Goal: Transaction & Acquisition: Book appointment/travel/reservation

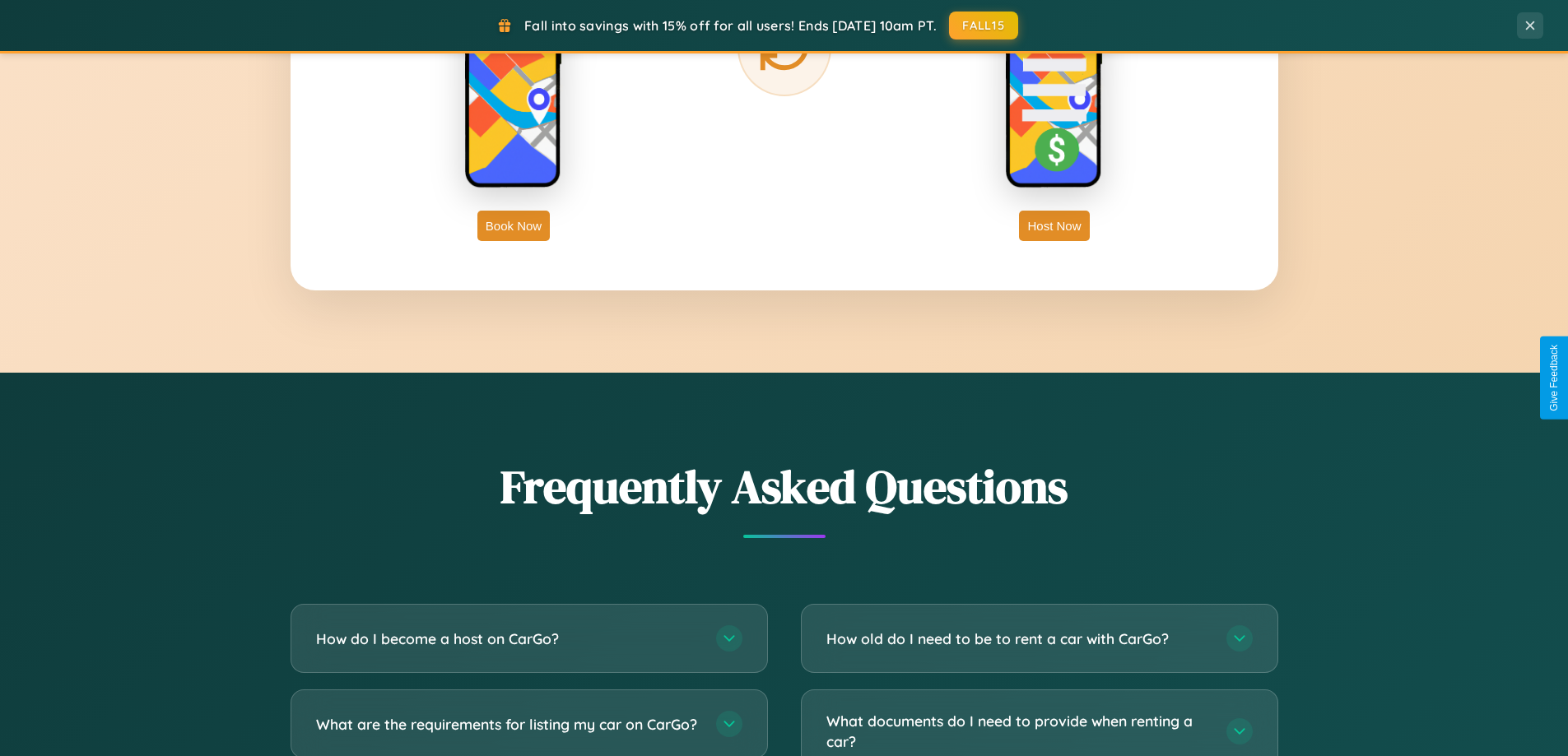
scroll to position [3166, 0]
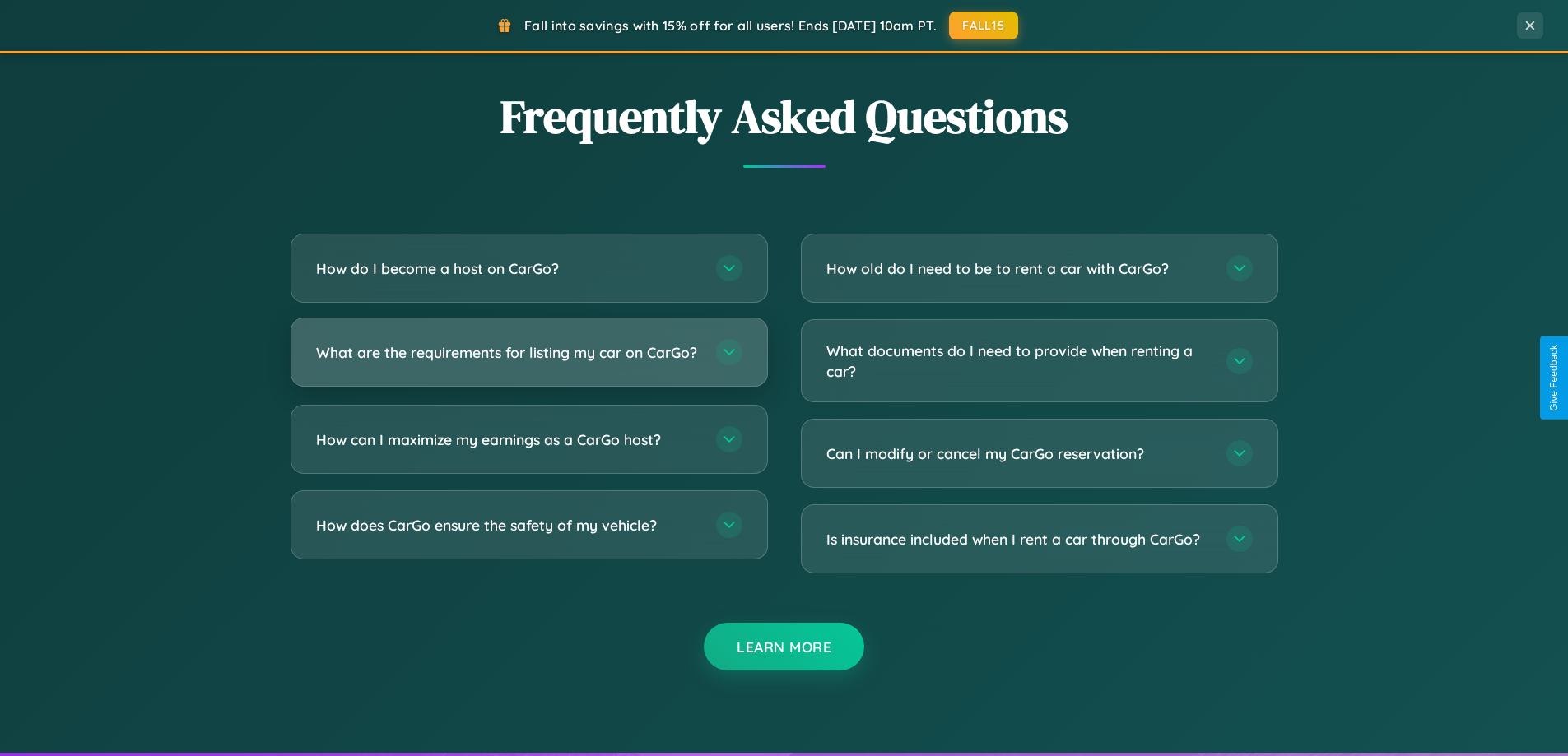
click at [529, 358] on h3 "What are the requirements for listing my car on CarGo?" at bounding box center [507, 352] width 383 height 21
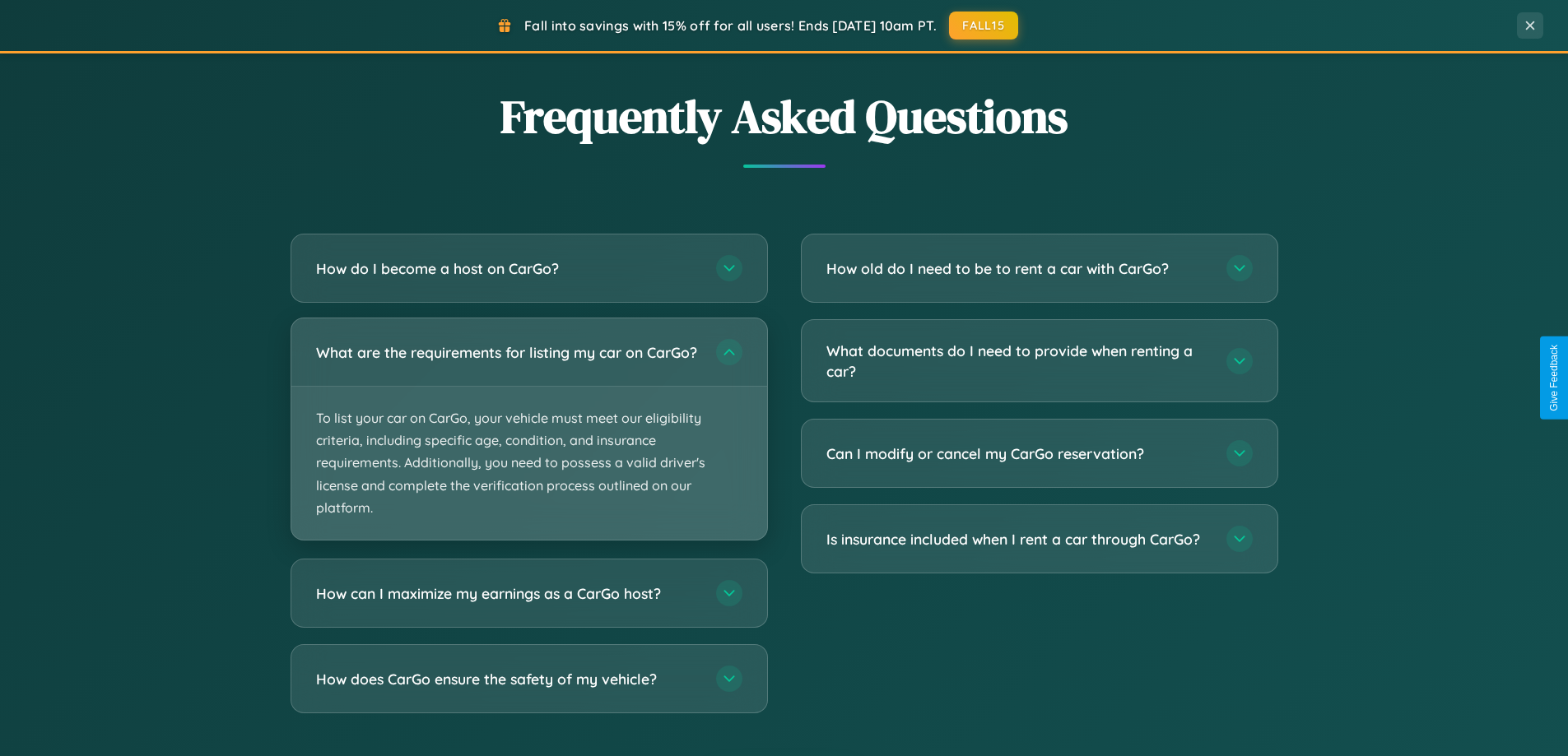
click at [529, 436] on p "To list your car on CarGo, your vehicle must meet our eligibility criteria, inc…" at bounding box center [529, 463] width 476 height 153
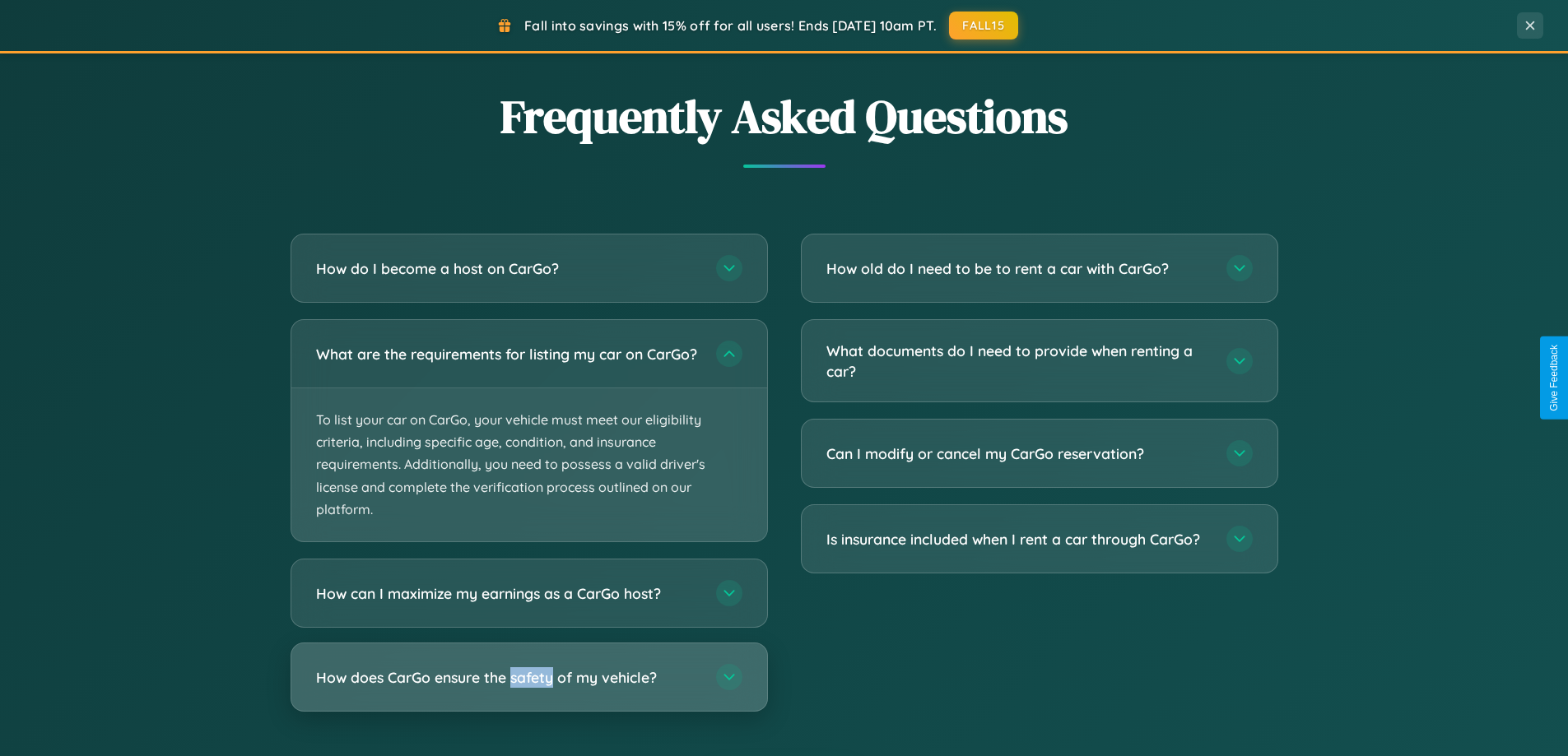
click at [529, 688] on h3 "How does CarGo ensure the safety of my vehicle?" at bounding box center [507, 677] width 383 height 21
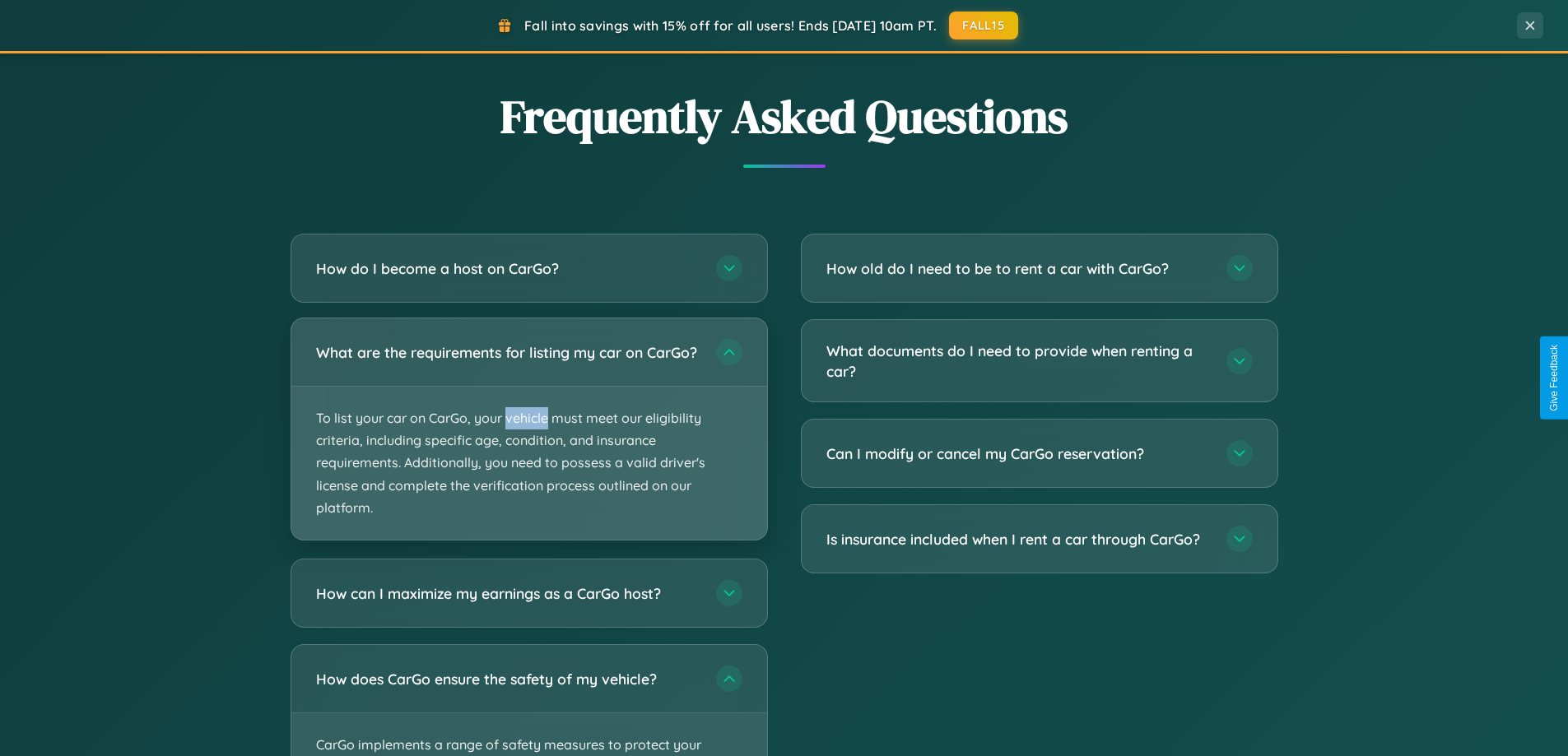
click at [529, 436] on p "To list your car on CarGo, your vehicle must meet our eligibility criteria, inc…" at bounding box center [529, 463] width 476 height 153
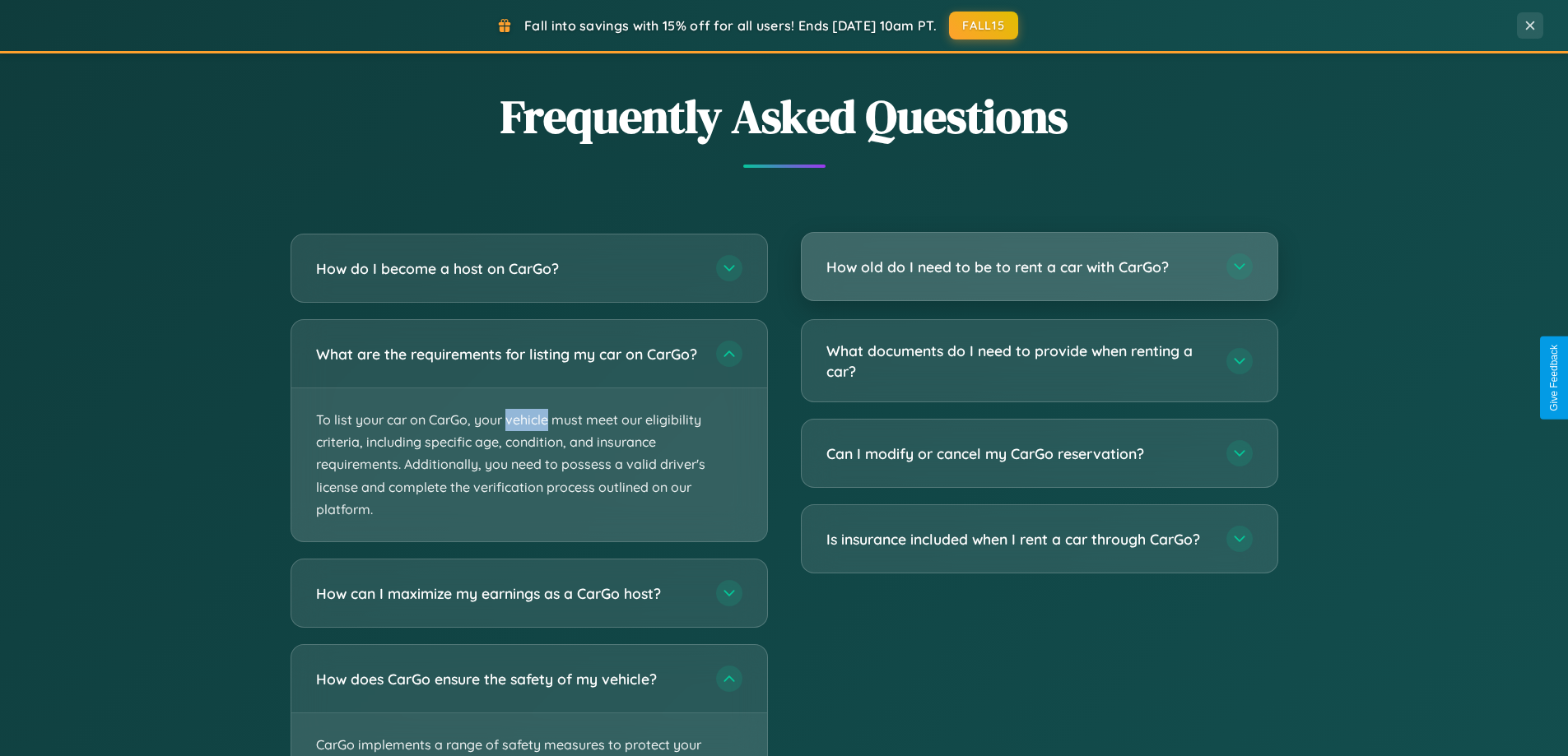
click at [1038, 268] on h3 "How old do I need to be to rent a car with CarGo?" at bounding box center [1017, 267] width 383 height 21
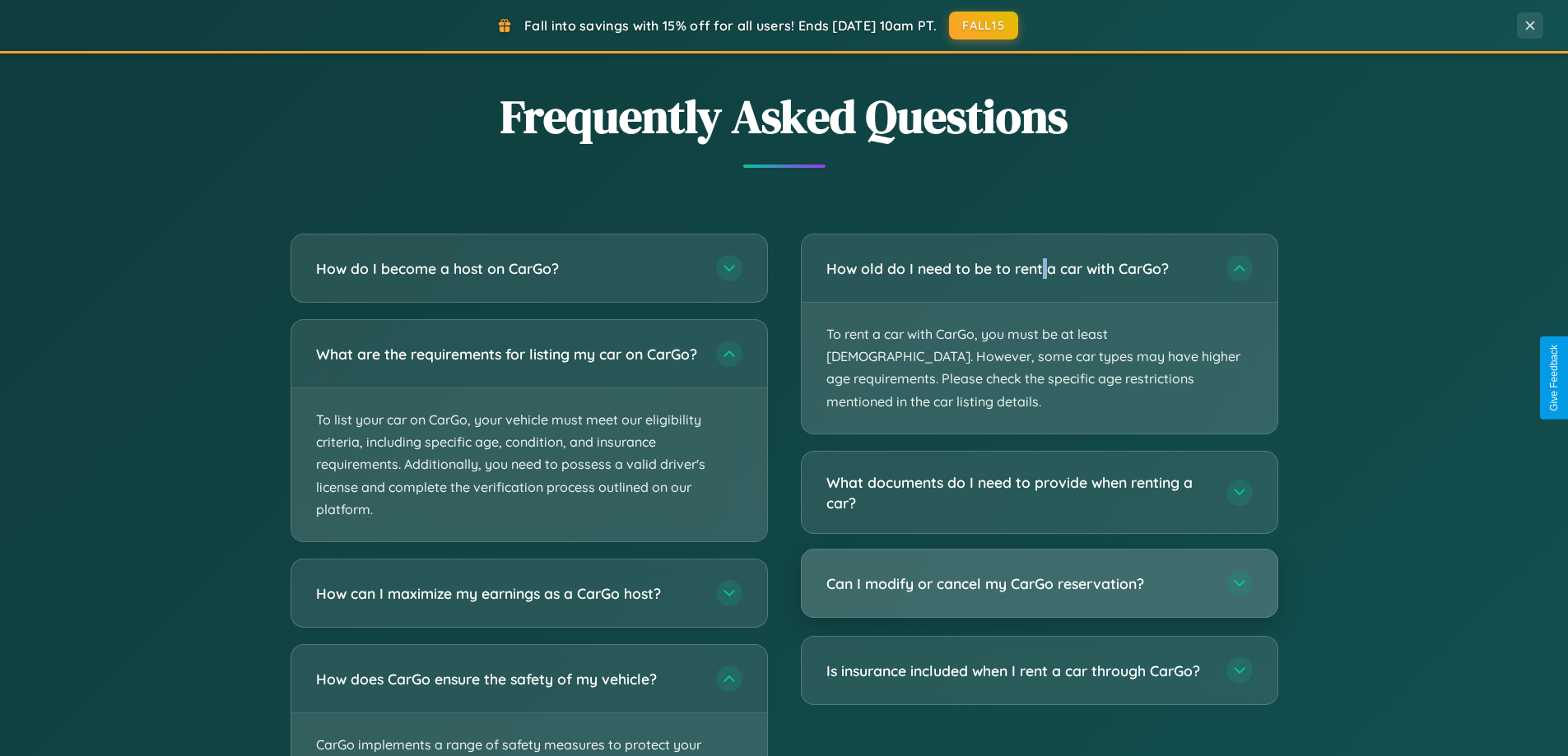
click at [1038, 573] on h3 "Can I modify or cancel my CarGo reservation?" at bounding box center [1017, 583] width 383 height 21
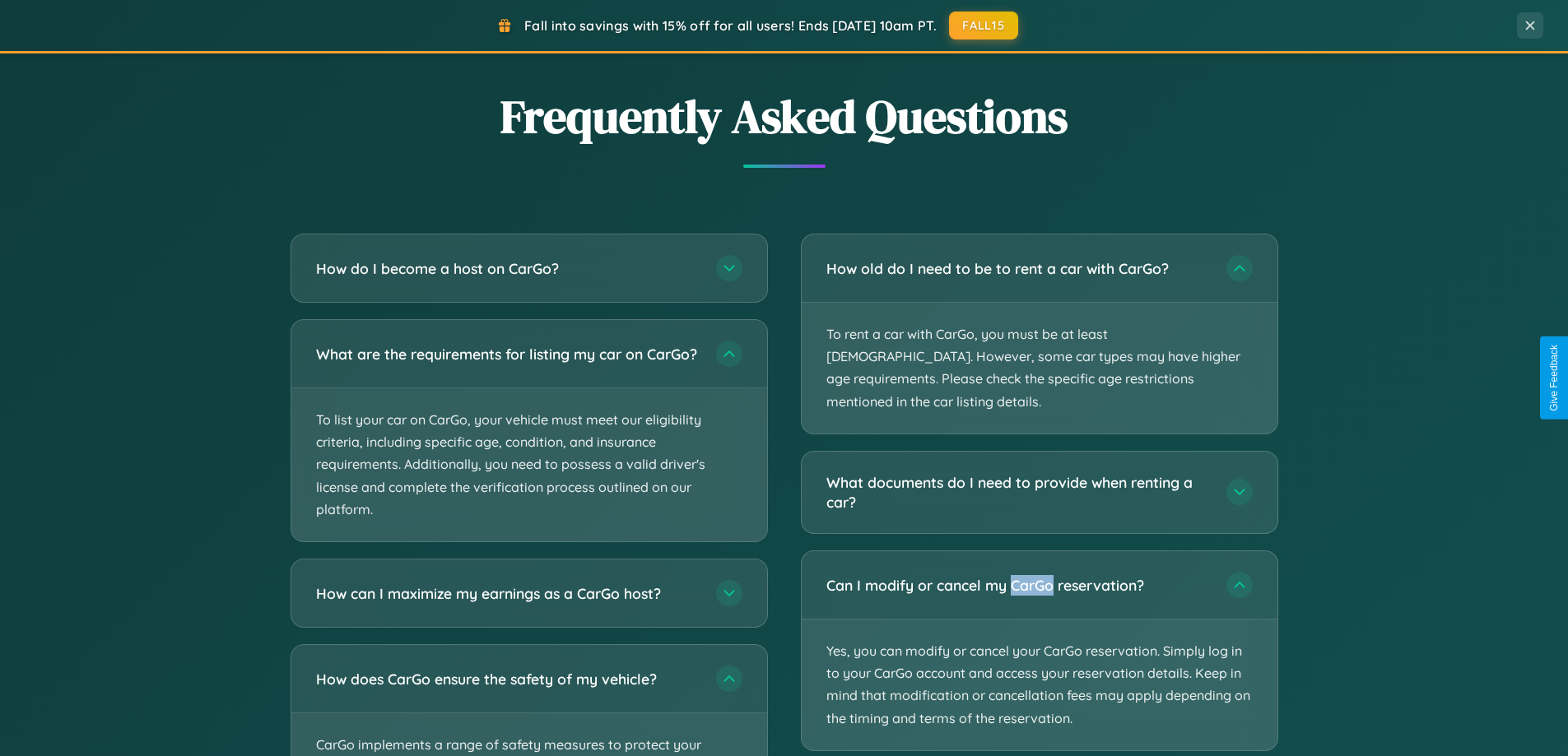
click at [985, 25] on button "FALL15" at bounding box center [984, 25] width 73 height 30
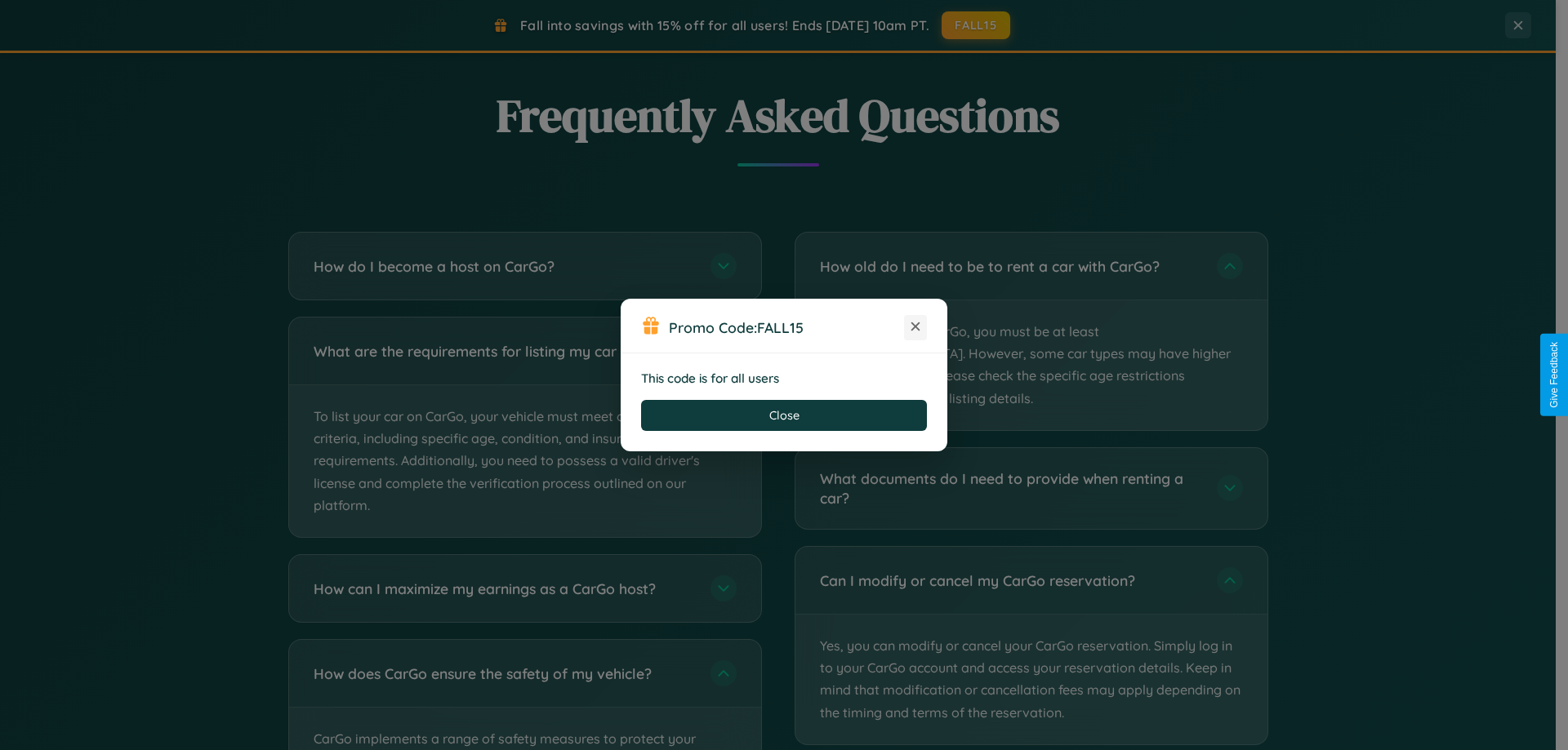
click at [915, 328] on icon at bounding box center [915, 327] width 16 height 16
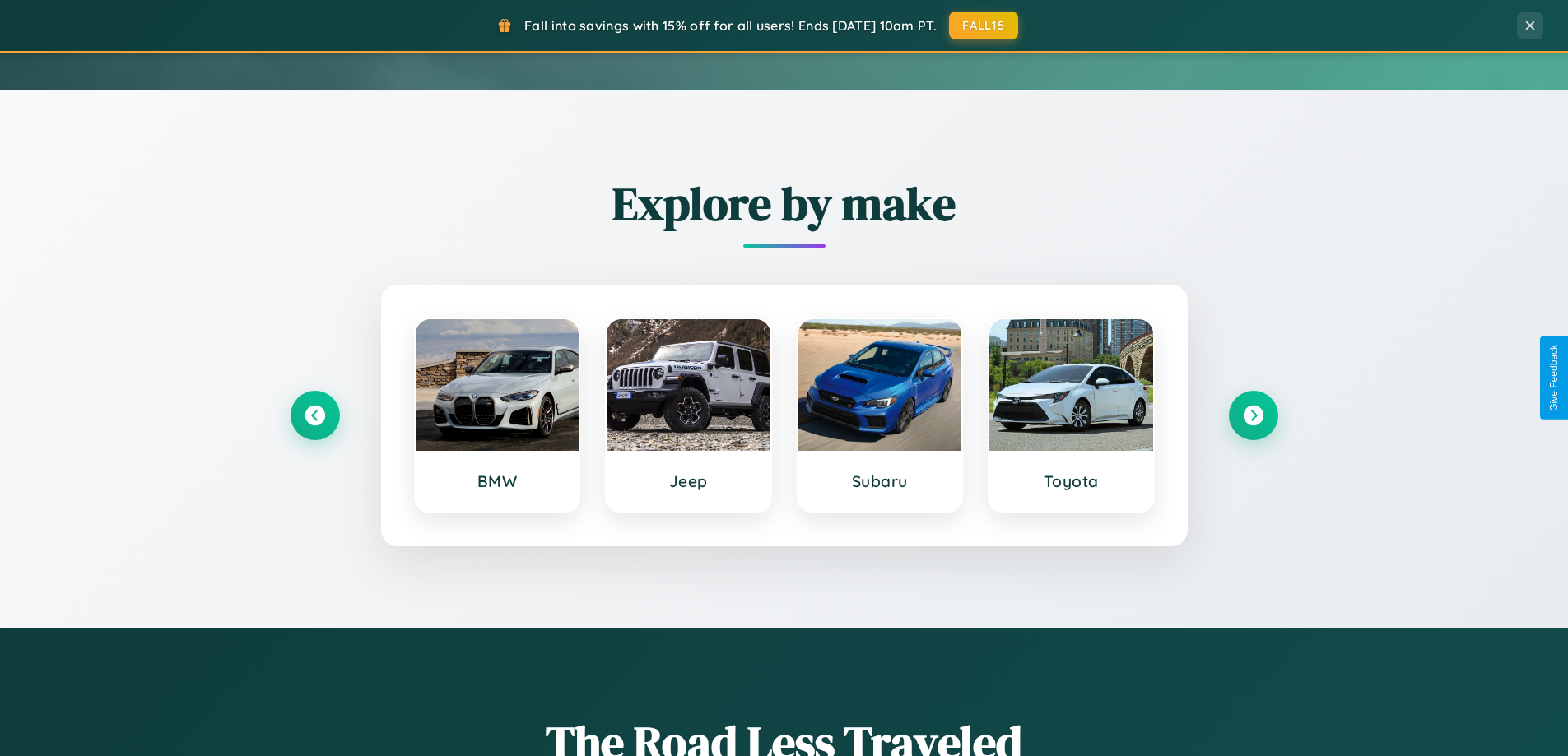
scroll to position [48, 0]
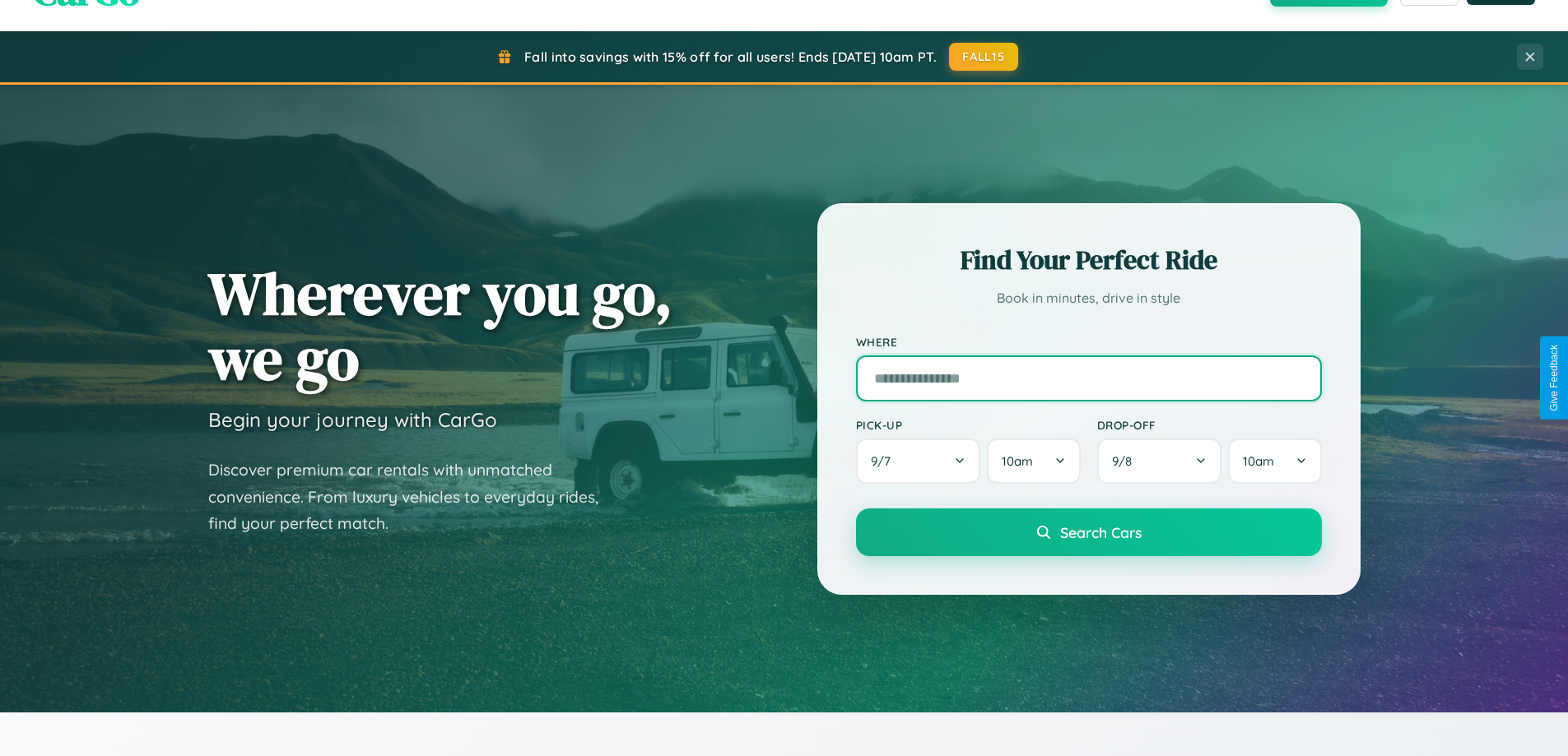
click at [1088, 378] on input "text" at bounding box center [1089, 378] width 466 height 46
type input "*****"
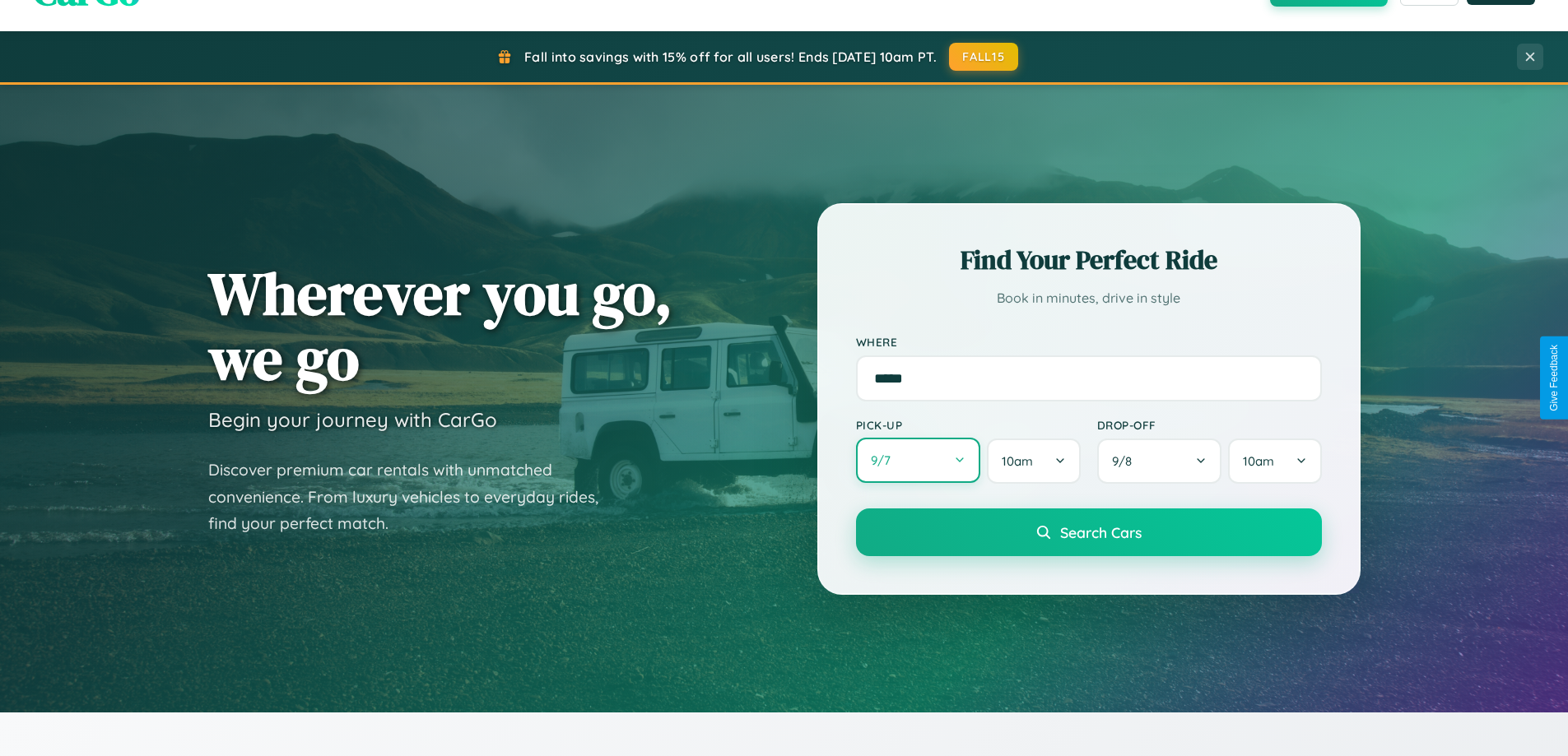
click at [917, 460] on button "9 / 7" at bounding box center [918, 460] width 125 height 45
select select "*"
select select "****"
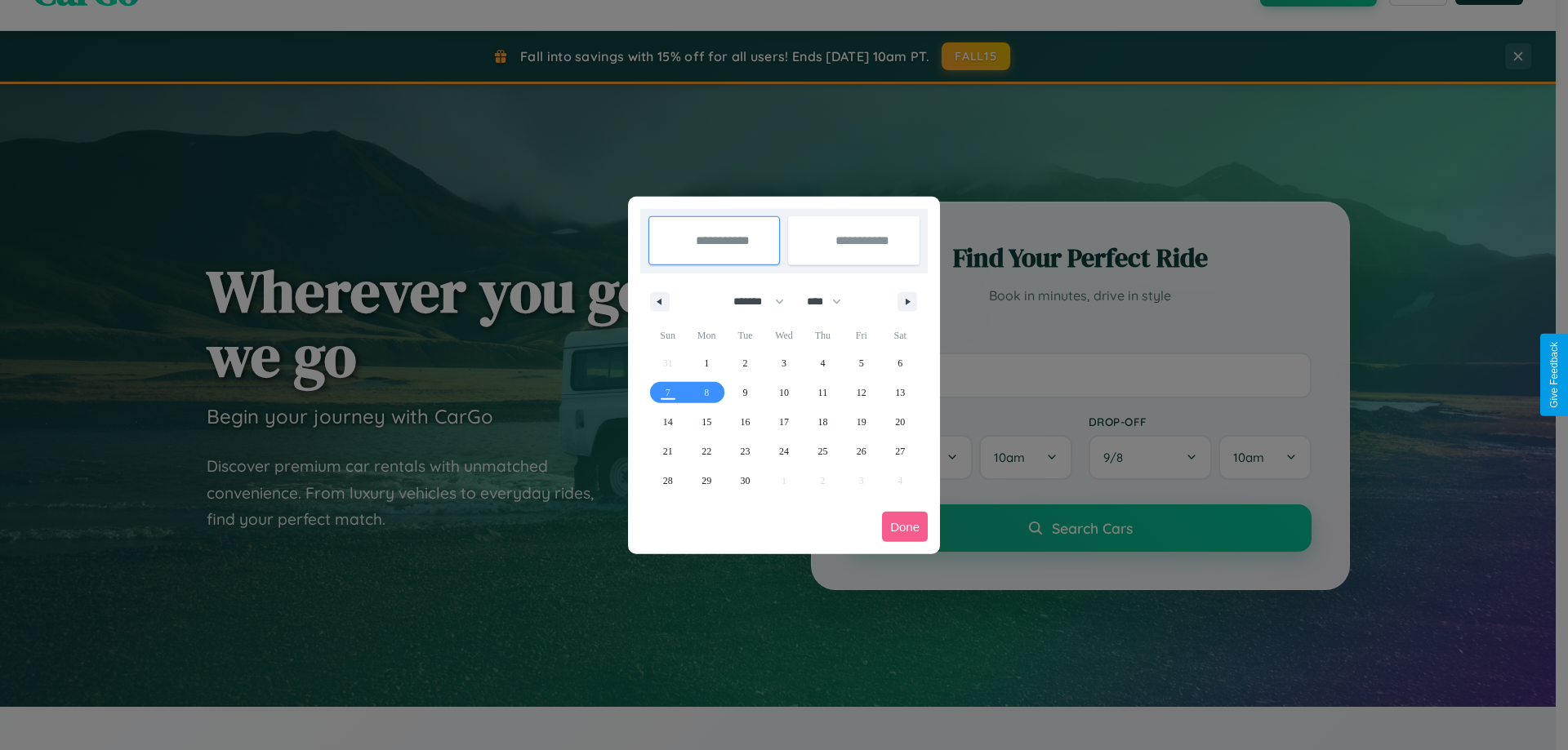
click at [751, 301] on select "******* ******** ***** ***** *** **** **** ****** ********* ******* ******** **…" at bounding box center [756, 301] width 70 height 27
select select "*"
click at [860, 392] on span "10" at bounding box center [861, 393] width 10 height 30
type input "**********"
click at [860, 421] on span "17" at bounding box center [861, 421] width 10 height 30
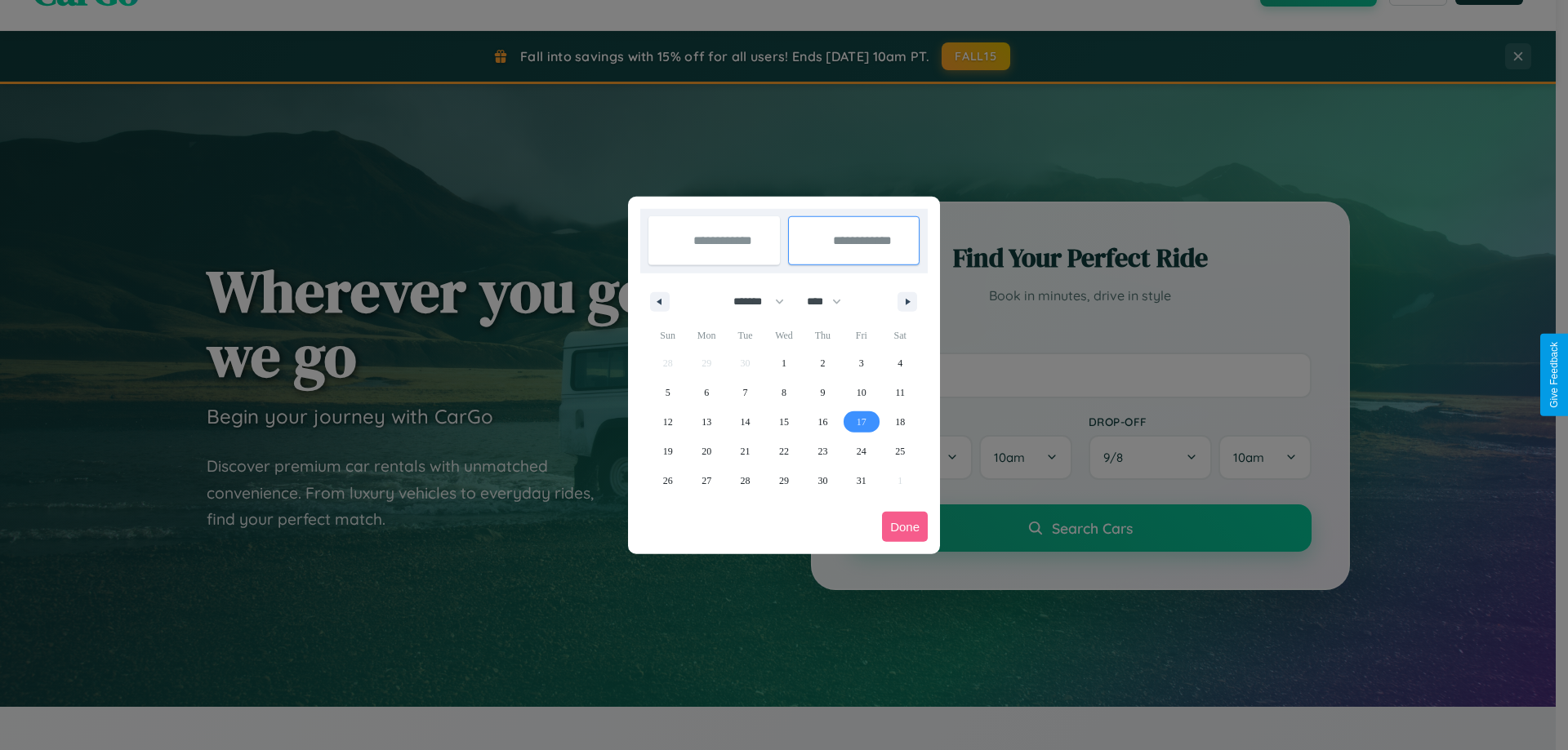
type input "**********"
click at [905, 526] on button "Done" at bounding box center [905, 526] width 46 height 30
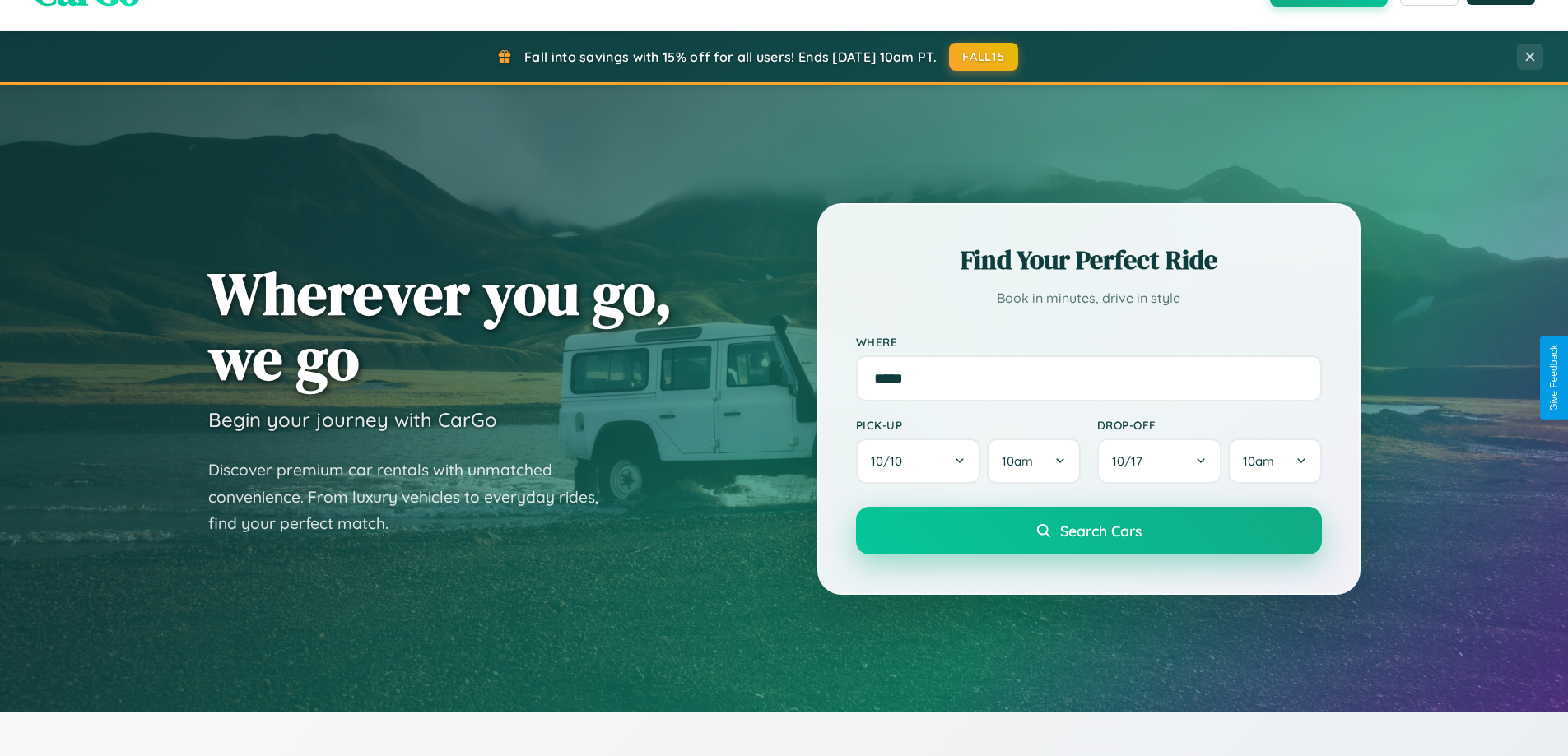
click at [1088, 530] on span "Search Cars" at bounding box center [1101, 530] width 82 height 18
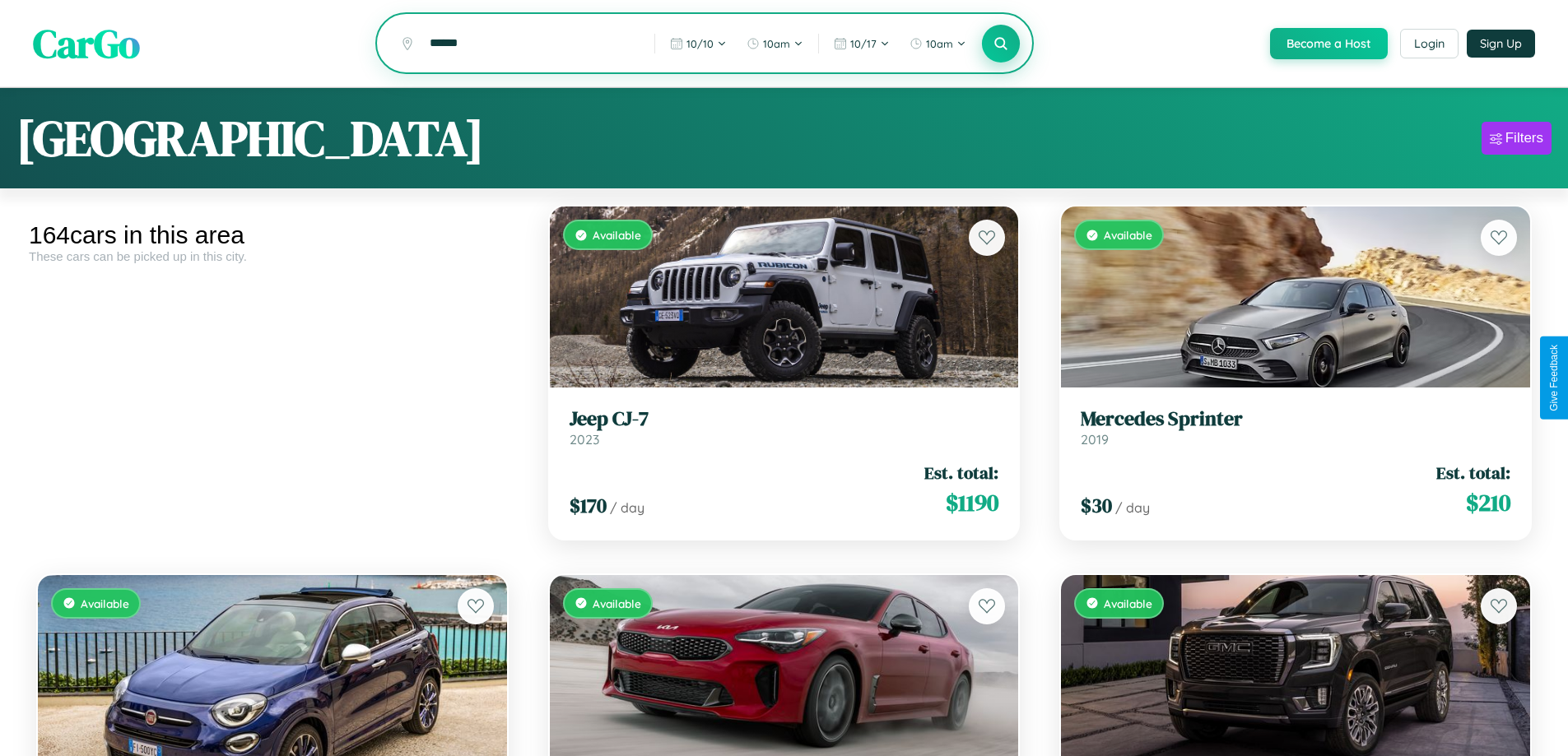
click at [1000, 45] on icon at bounding box center [1001, 43] width 15 height 15
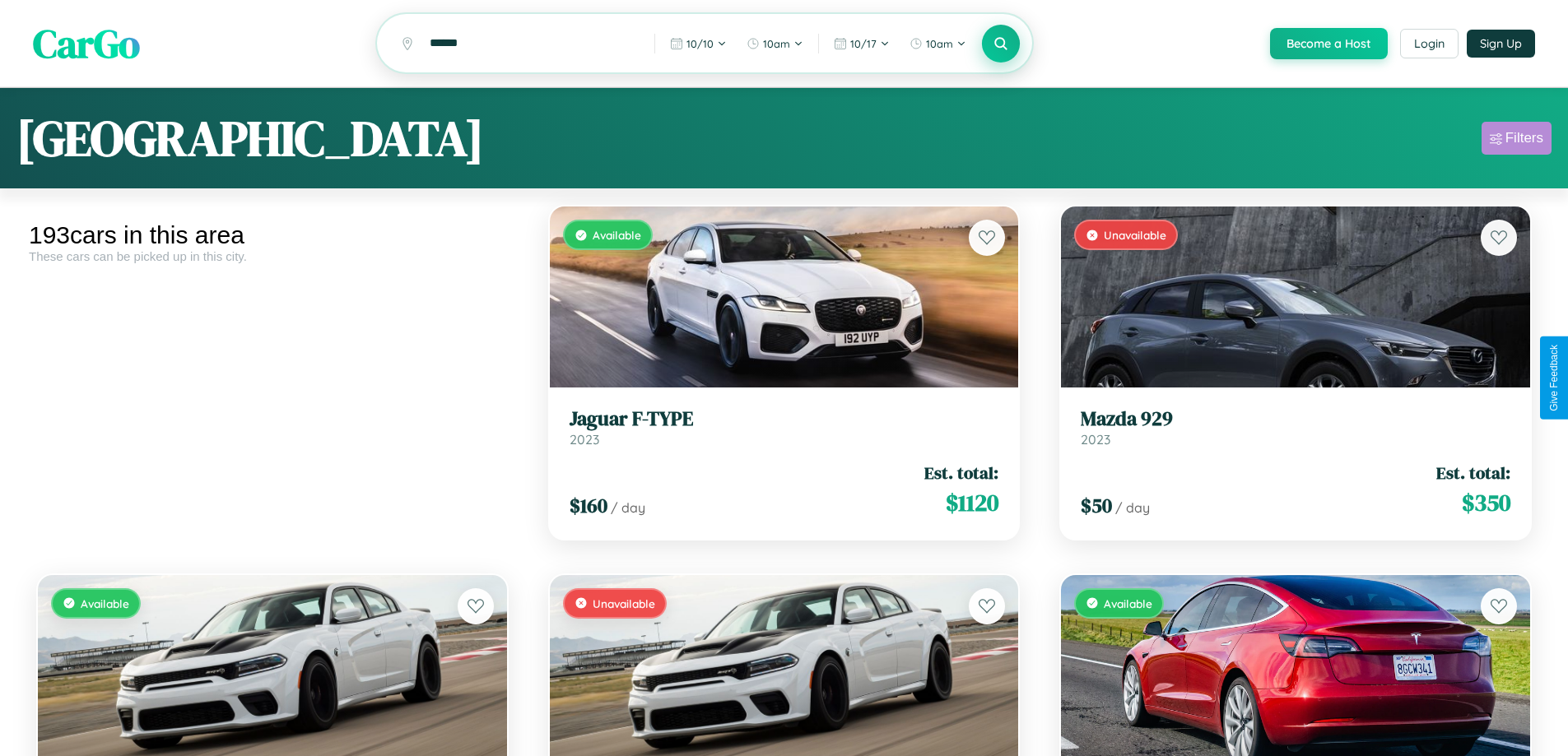
click at [1516, 141] on div "Filters" at bounding box center [1524, 138] width 38 height 16
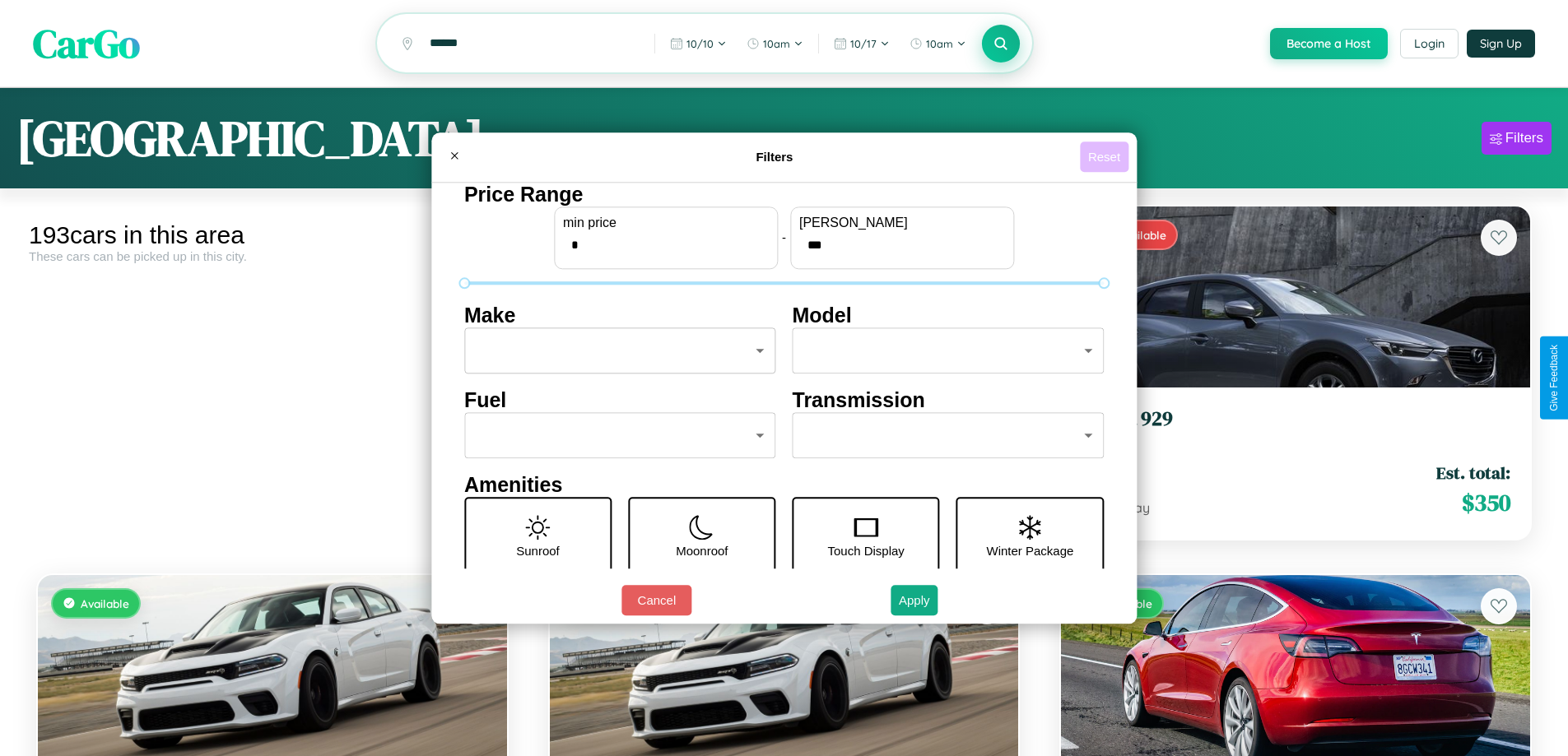
click at [1107, 156] on button "Reset" at bounding box center [1104, 156] width 48 height 30
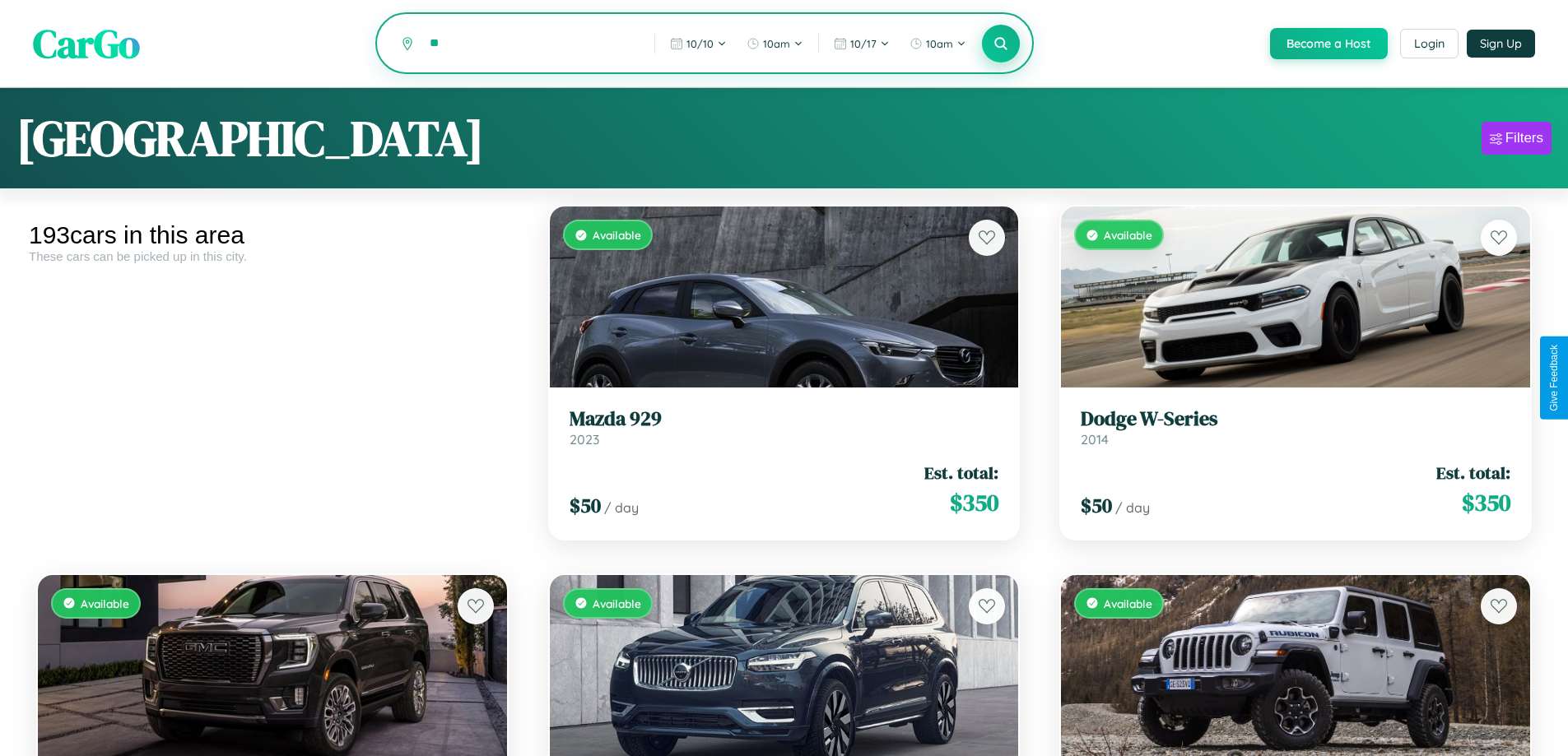
type input "*"
type input "**********"
click at [1000, 45] on icon at bounding box center [1001, 43] width 15 height 15
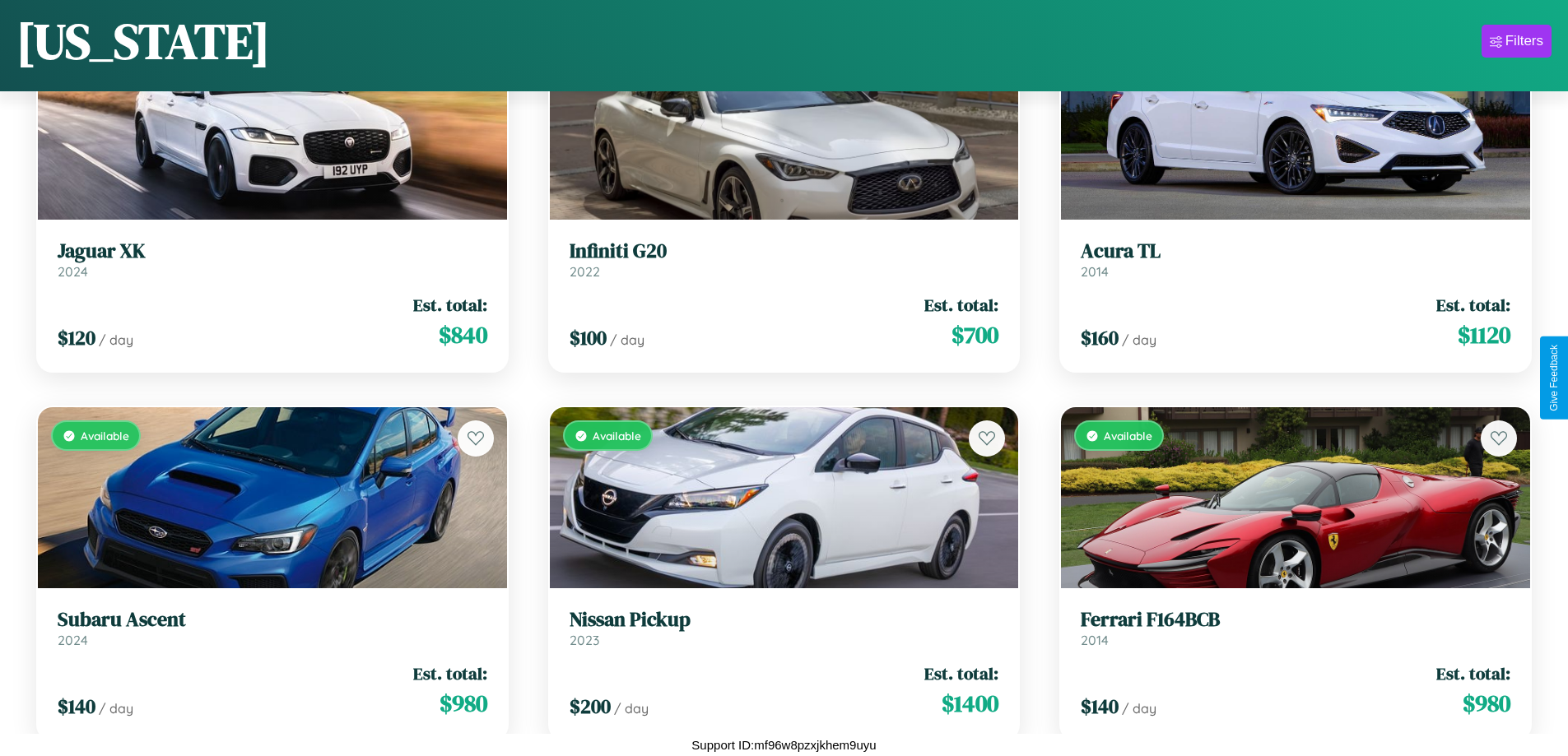
scroll to position [12390, 0]
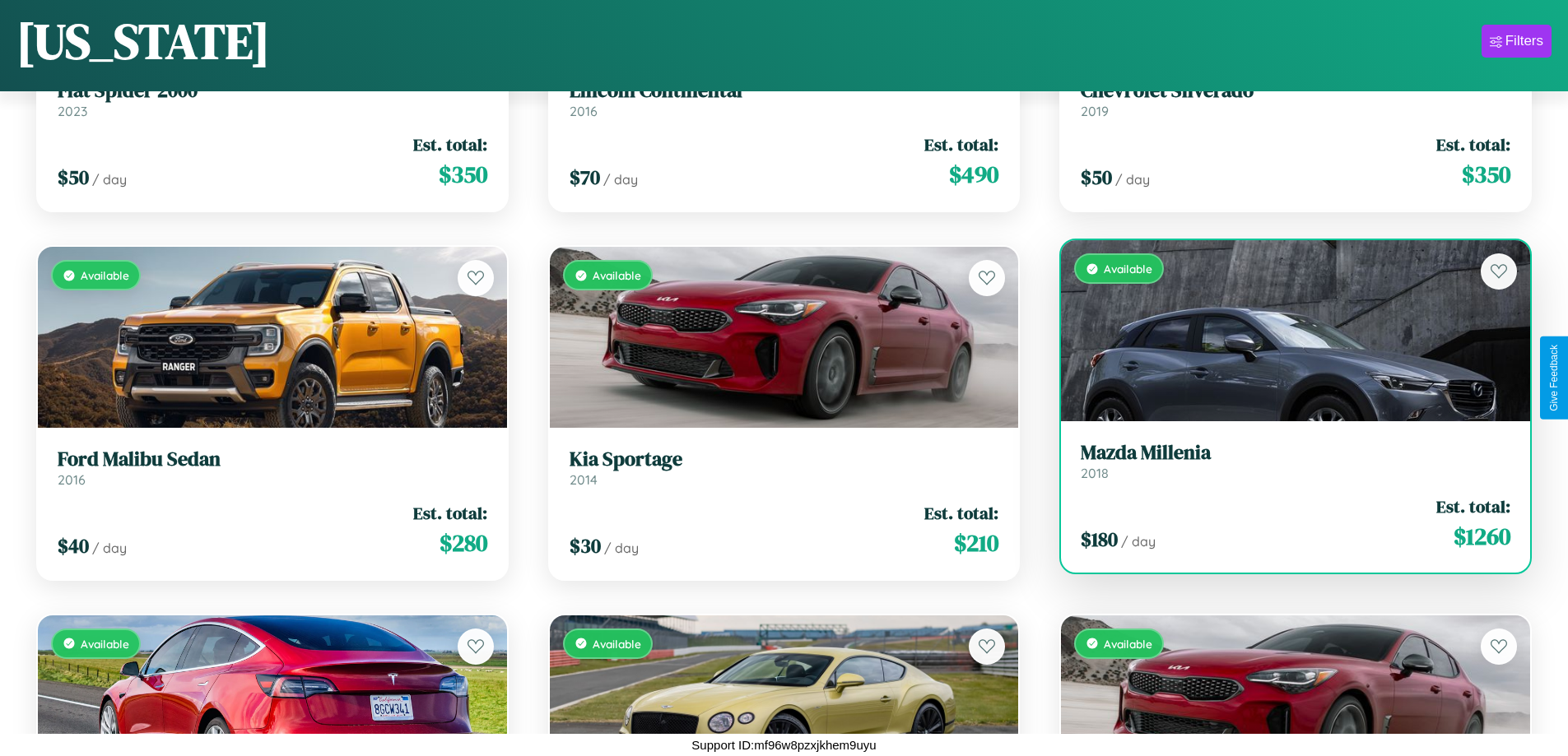
click at [1285, 468] on link "Mazda Millenia 2018" at bounding box center [1296, 461] width 430 height 40
